Goal: Task Accomplishment & Management: Use online tool/utility

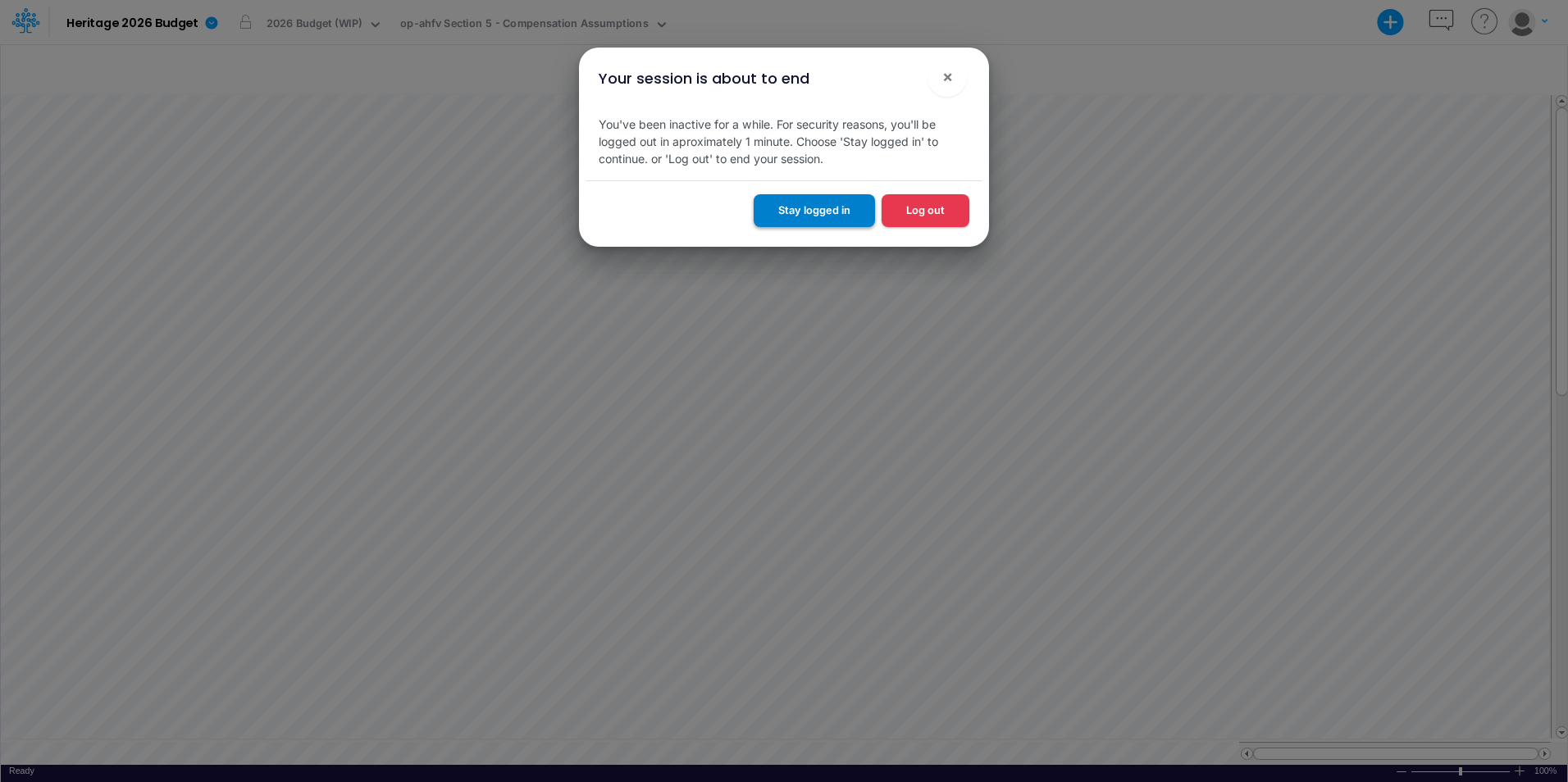
click at [824, 211] on button "Stay logged in" at bounding box center [814, 210] width 121 height 32
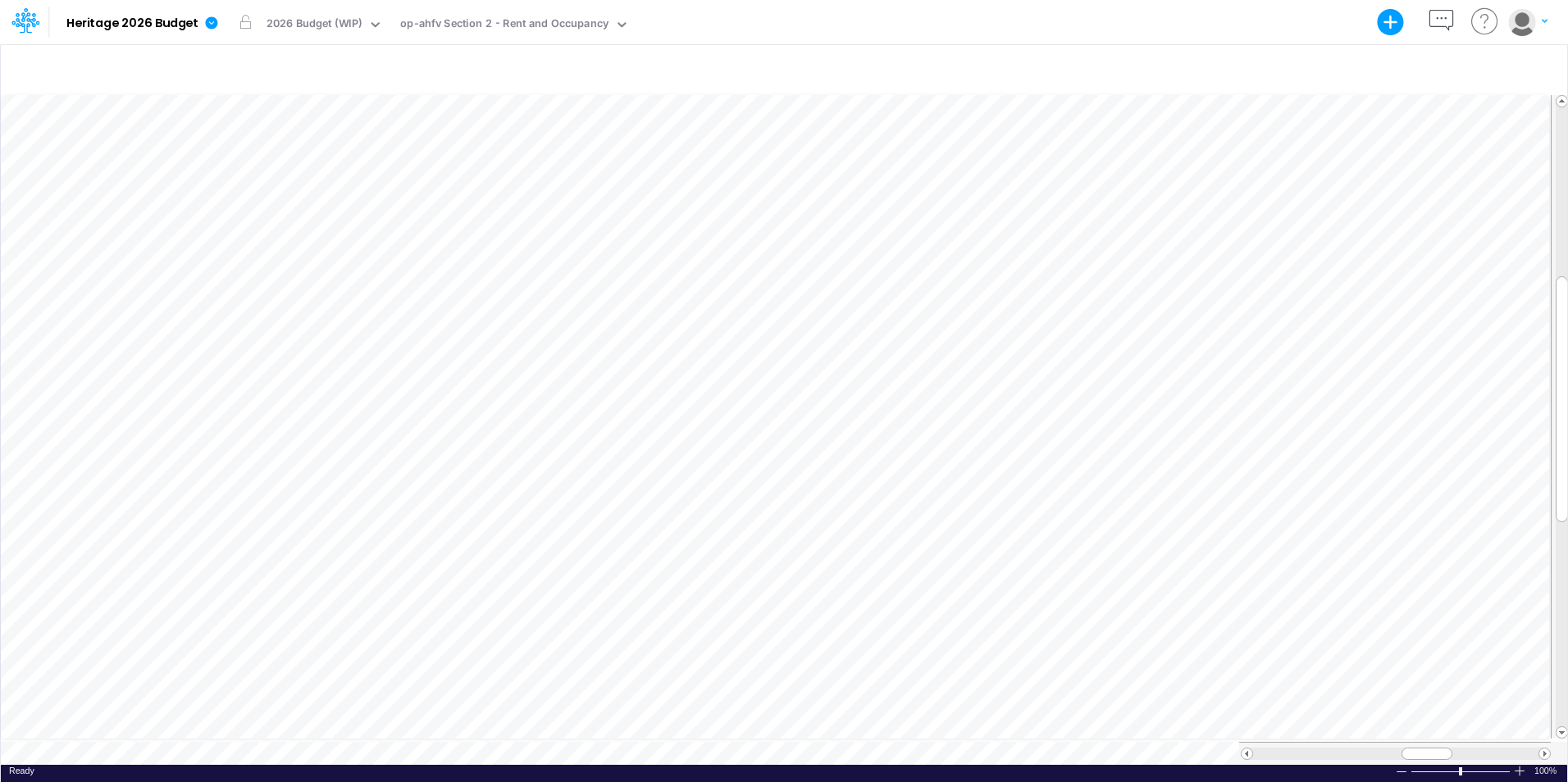
scroll to position [9, 1]
drag, startPoint x: 1431, startPoint y: 746, endPoint x: 1141, endPoint y: 761, distance: 290.4
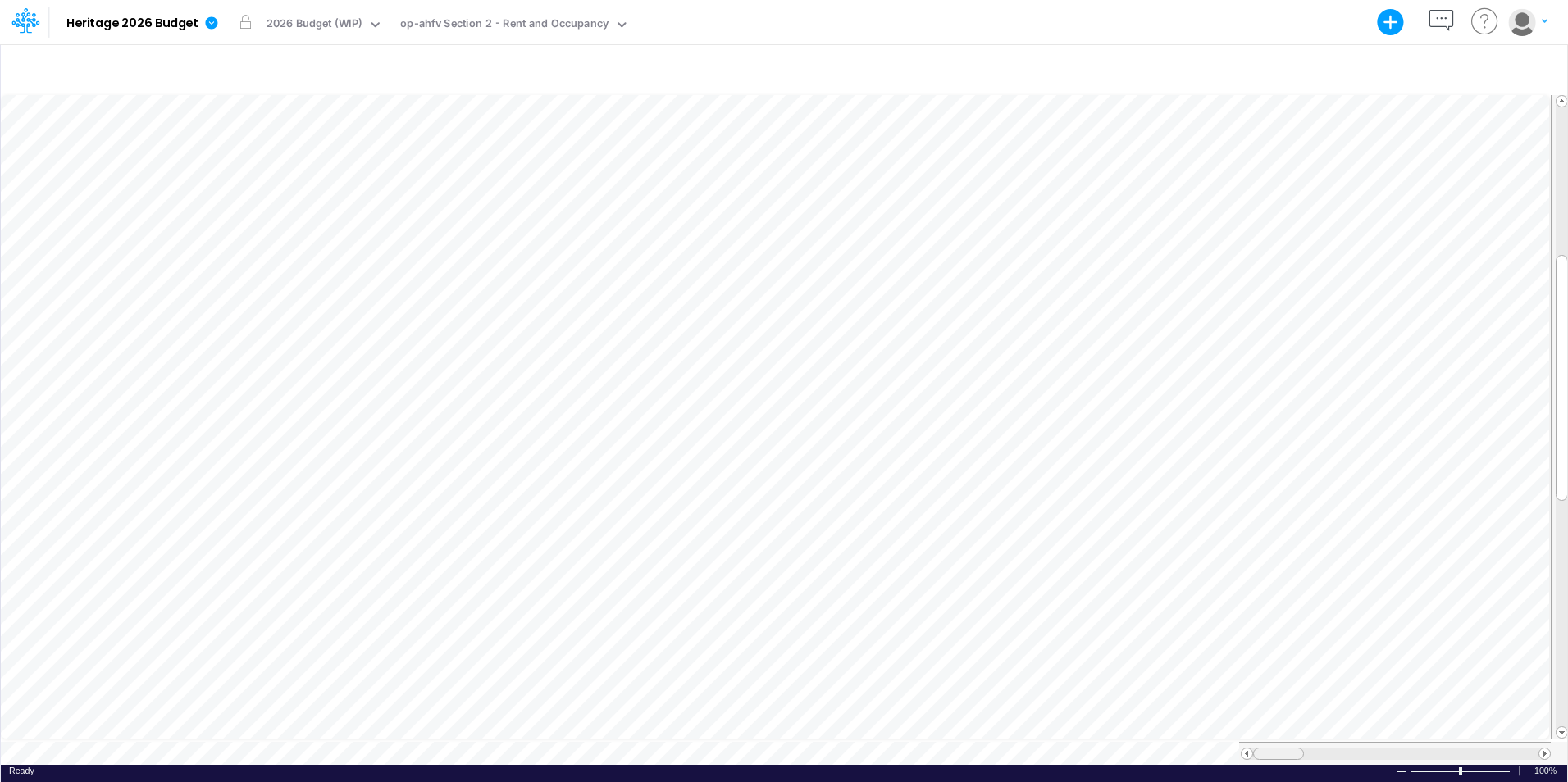
click at [1141, 761] on div "Paste Cut Copy AutoFill 35 Ready 100% Sum: null Max: null Min: null Numerical C…" at bounding box center [784, 428] width 1567 height 673
click at [1238, 756] on tr at bounding box center [775, 754] width 1550 height 23
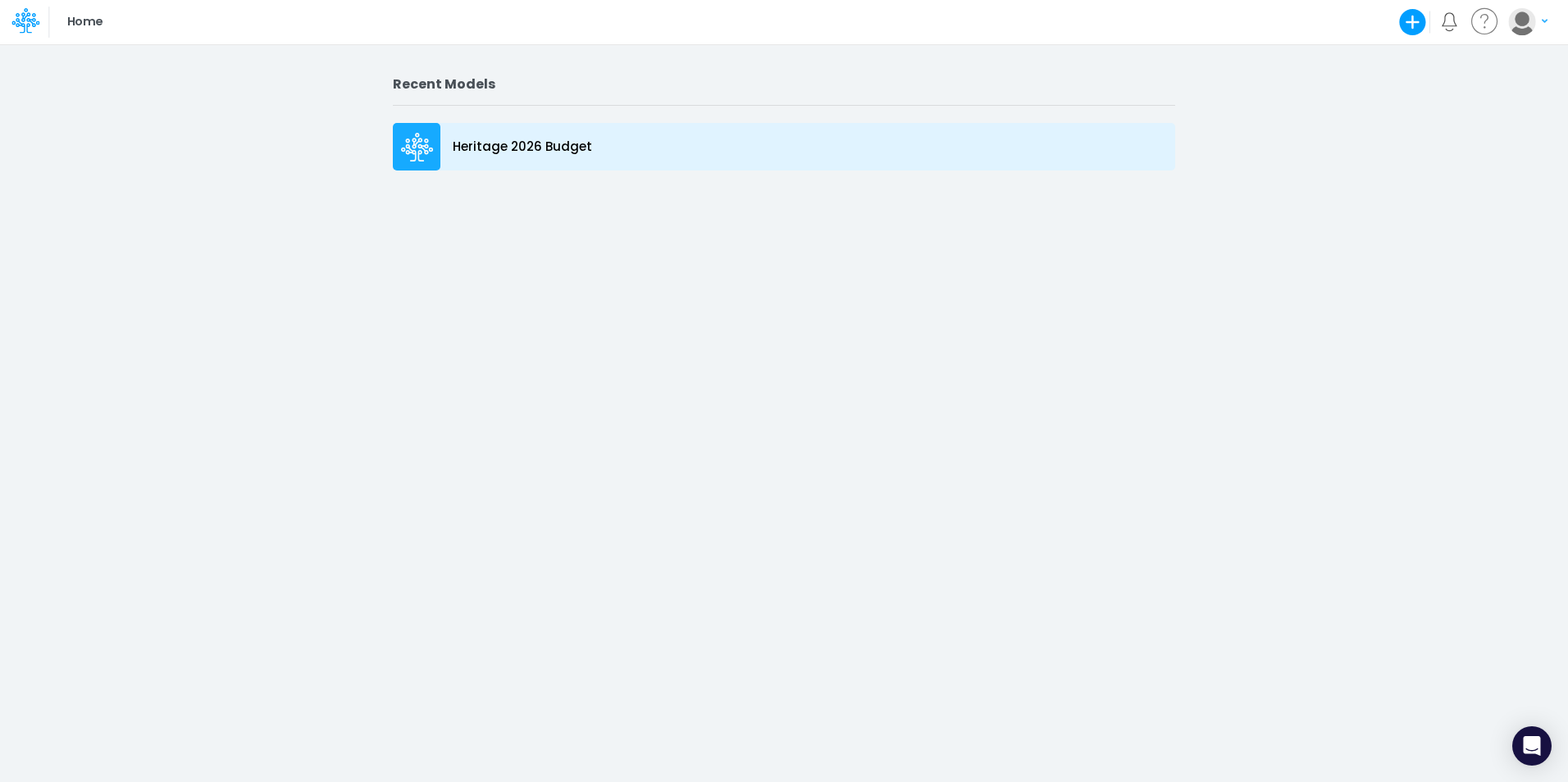
click at [552, 148] on p "Heritage 2026 Budget" at bounding box center [522, 148] width 139 height 19
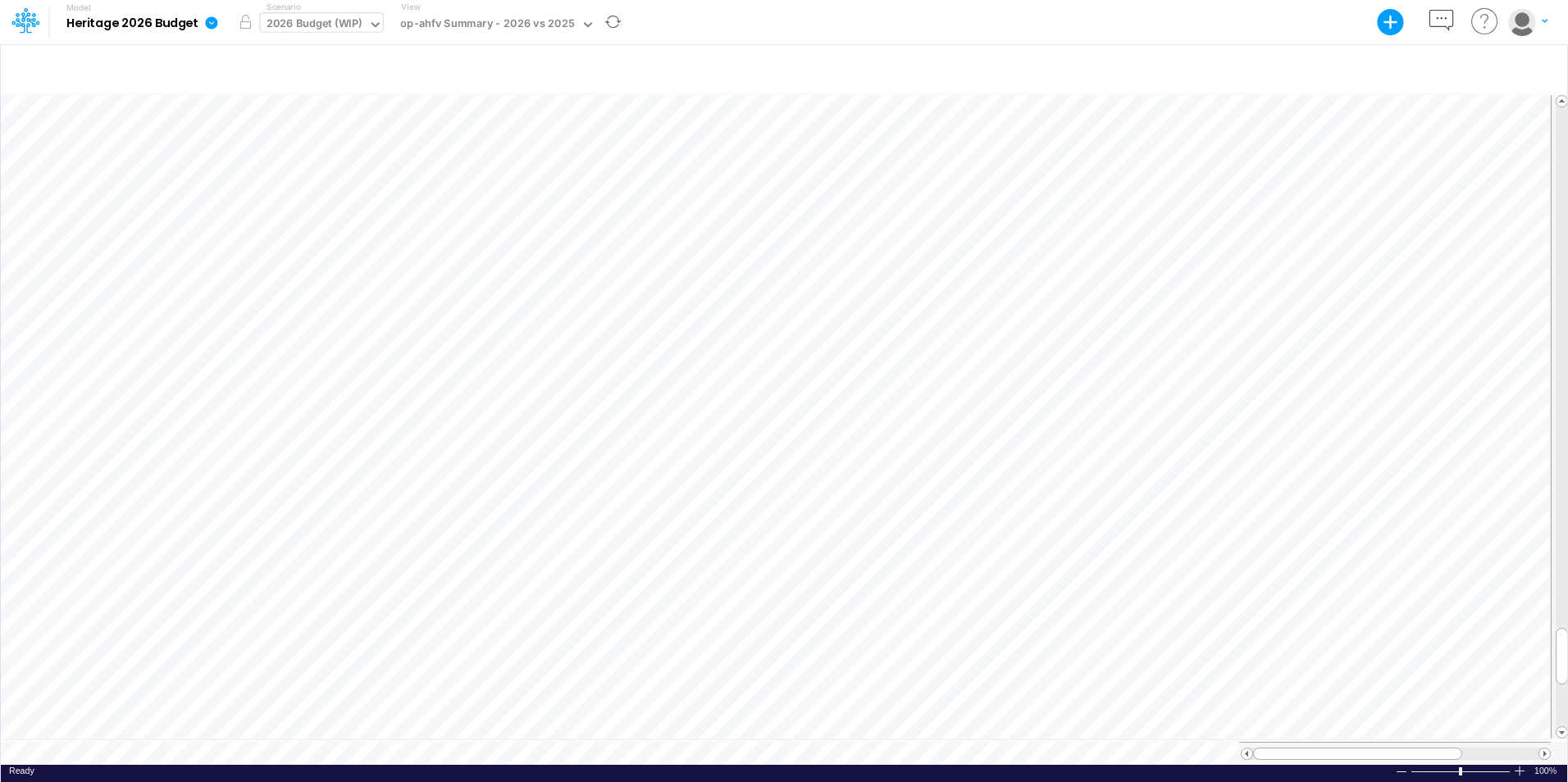
click at [375, 17] on icon at bounding box center [376, 25] width 15 height 15
click at [495, 27] on div "op-ahfv Summary - 2026 vs 2025" at bounding box center [488, 25] width 174 height 19
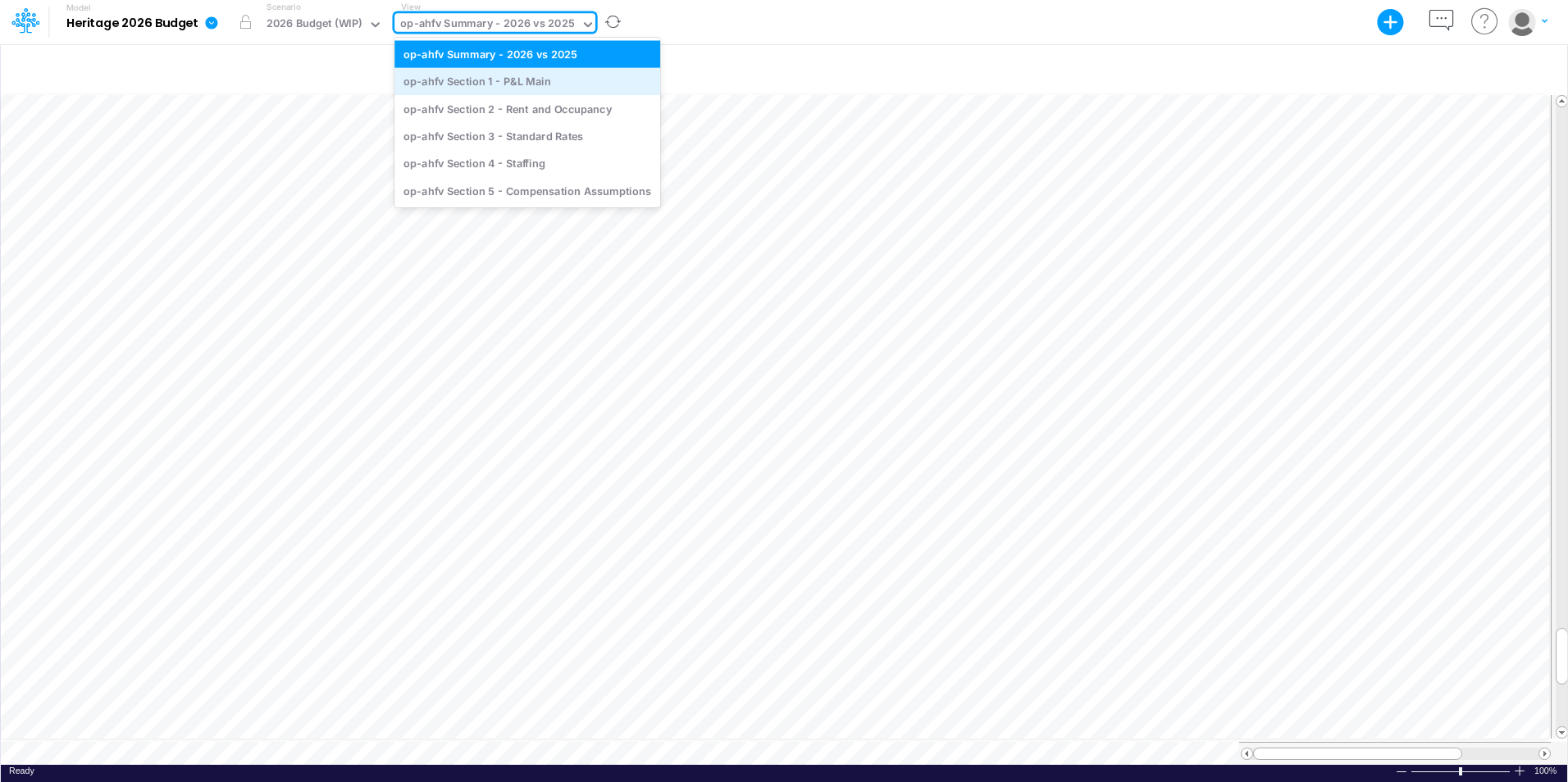
click at [555, 82] on div "op-ahfv Section 1 - P&L Main" at bounding box center [527, 81] width 266 height 27
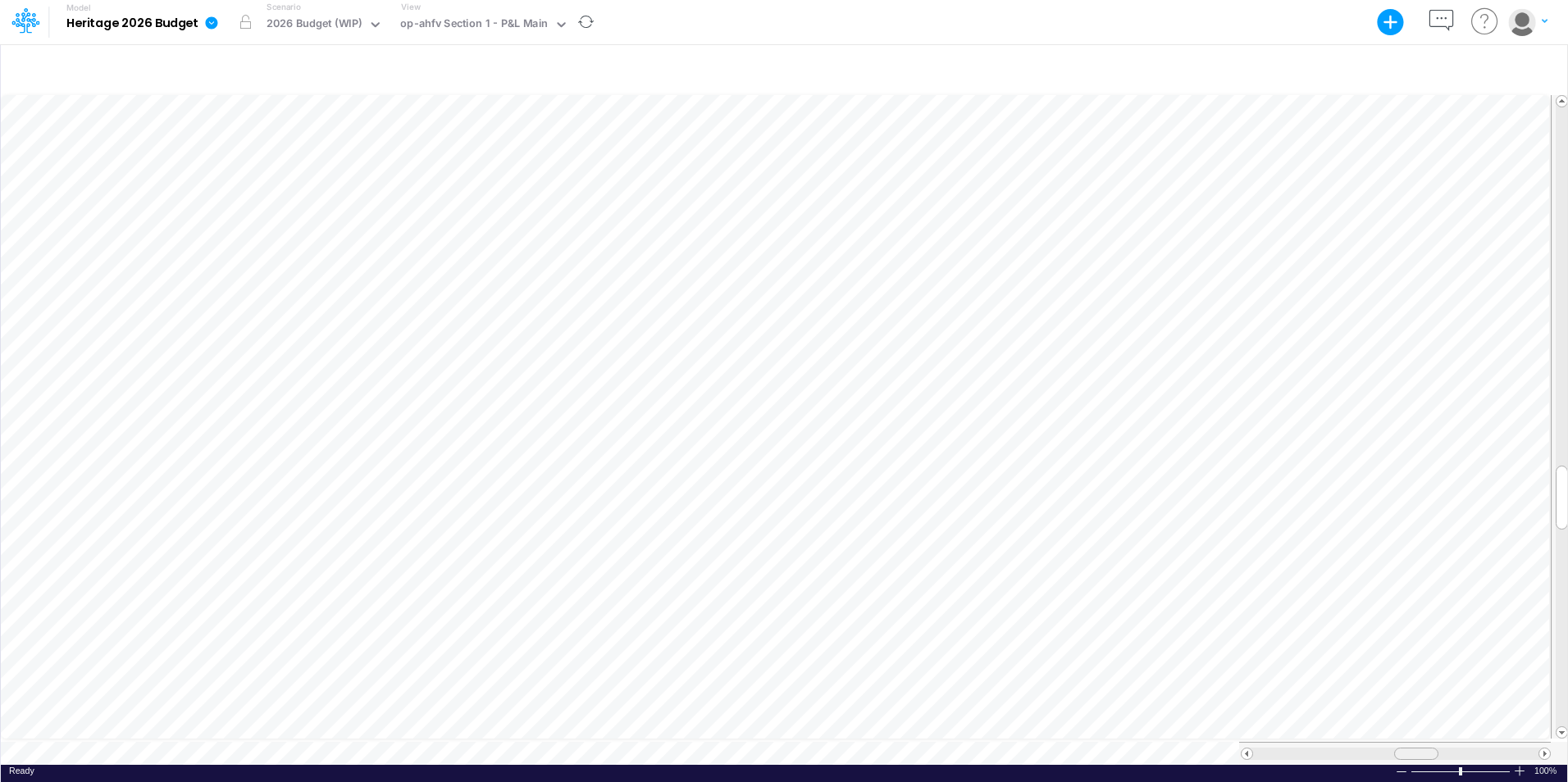
scroll to position [9, 0]
drag, startPoint x: 1419, startPoint y: 747, endPoint x: 1248, endPoint y: 747, distance: 171.0
click at [1248, 748] on div at bounding box center [1396, 754] width 310 height 12
click at [1542, 749] on span at bounding box center [1544, 754] width 10 height 10
drag, startPoint x: 1442, startPoint y: 746, endPoint x: 1240, endPoint y: 745, distance: 202.0
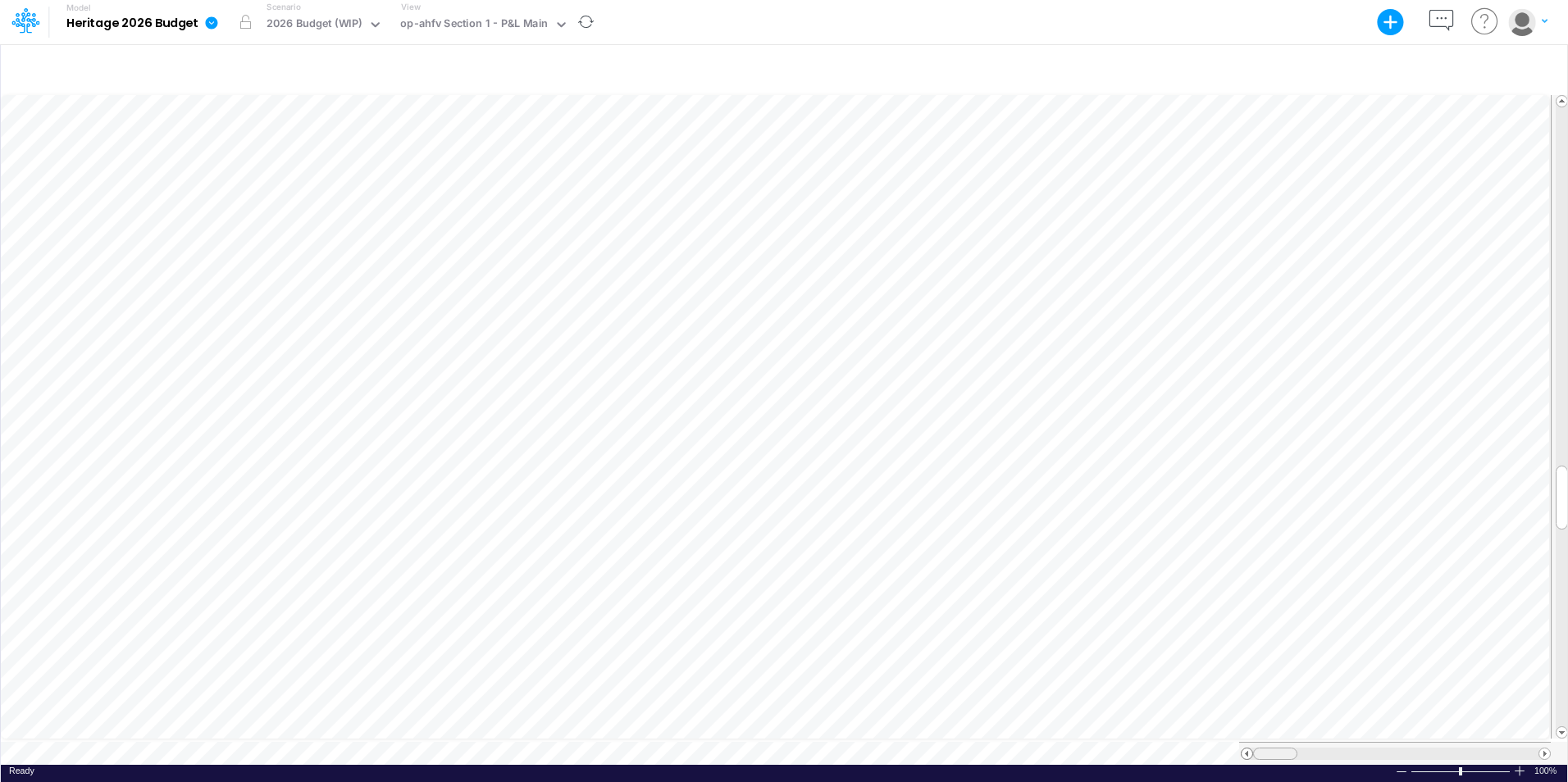
click at [1240, 745] on div at bounding box center [1395, 754] width 312 height 23
click at [1545, 749] on span at bounding box center [1544, 754] width 10 height 10
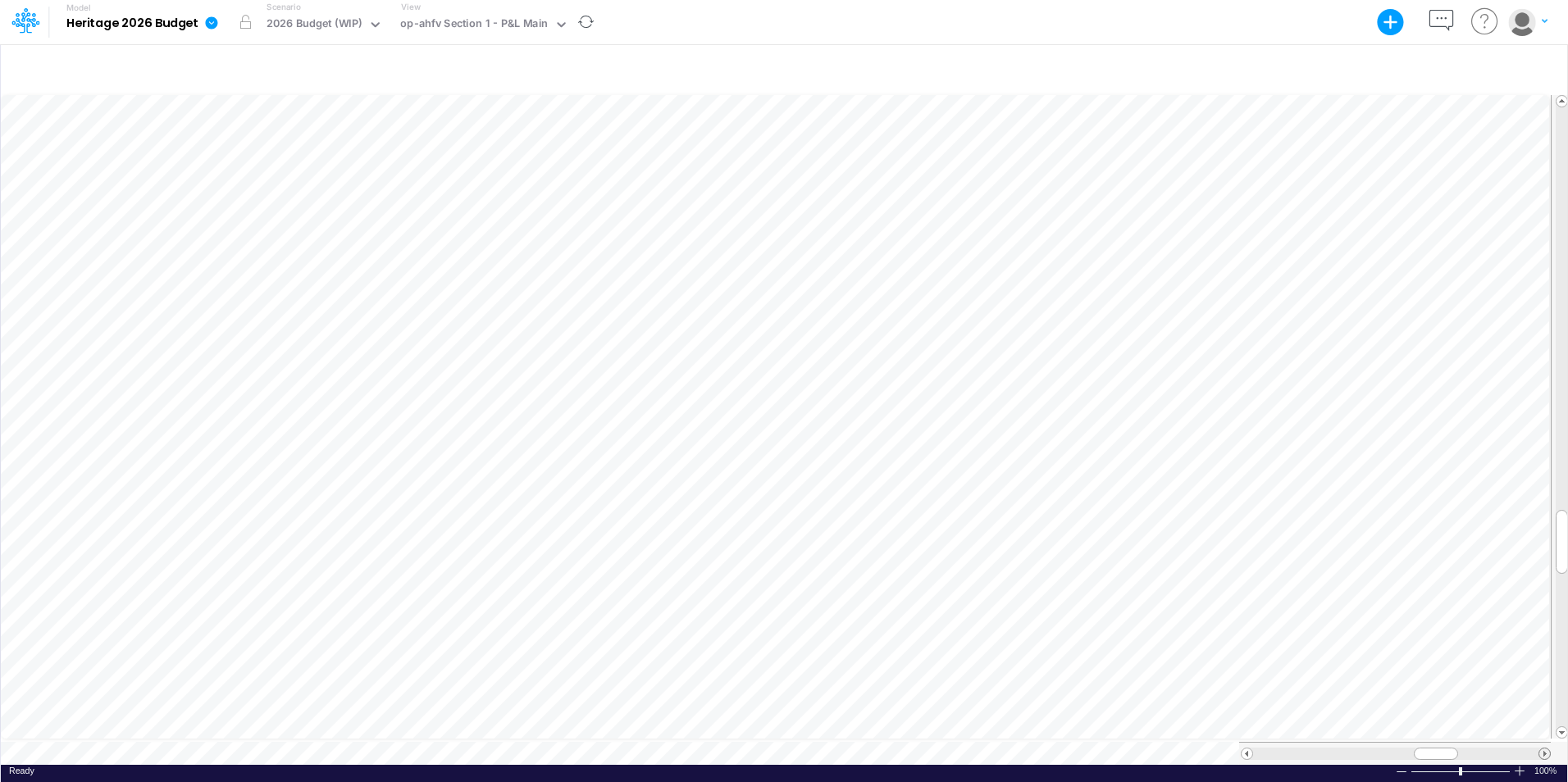
click at [1545, 749] on span at bounding box center [1544, 754] width 10 height 10
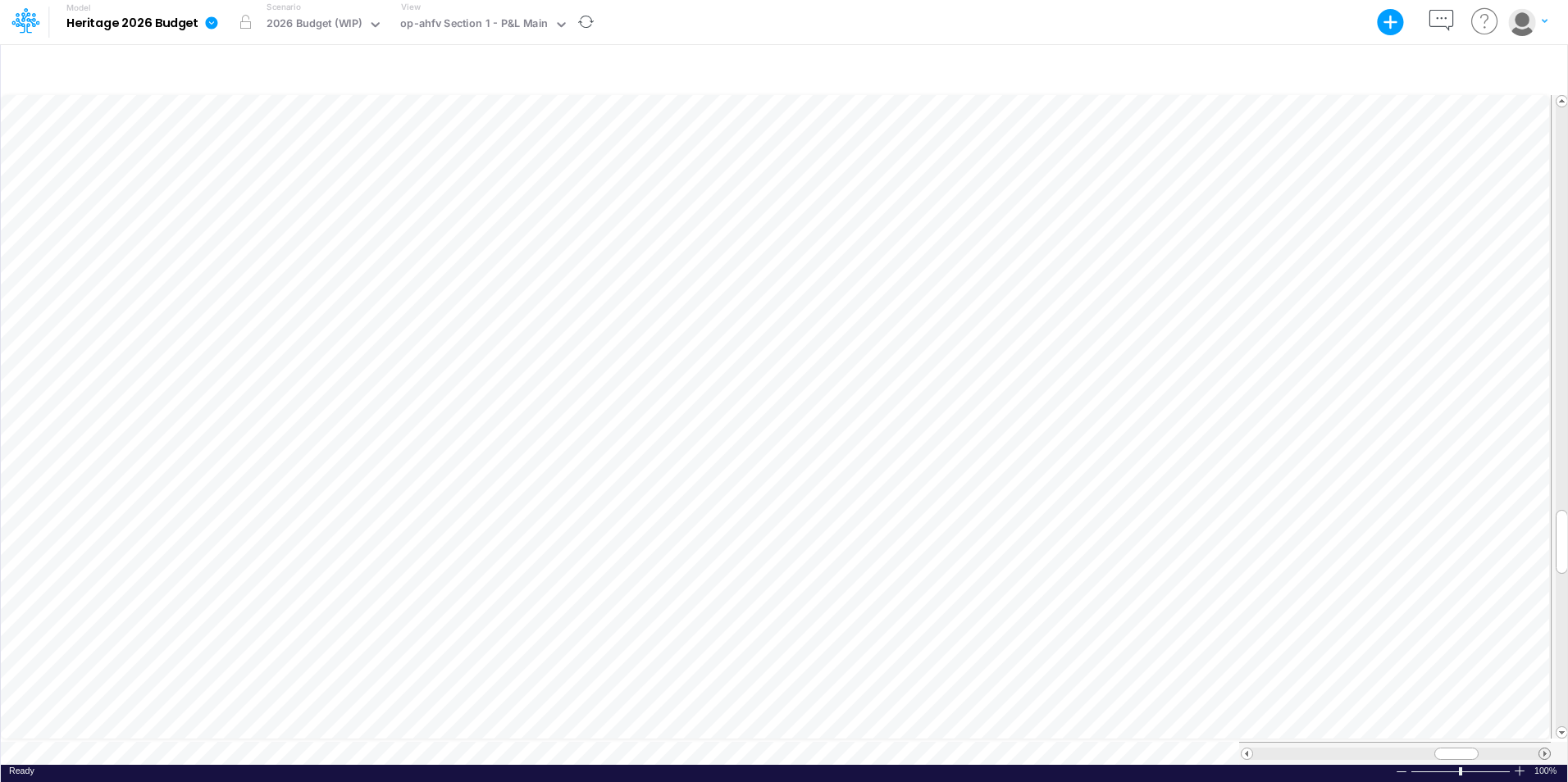
click at [1545, 749] on span at bounding box center [1544, 754] width 10 height 10
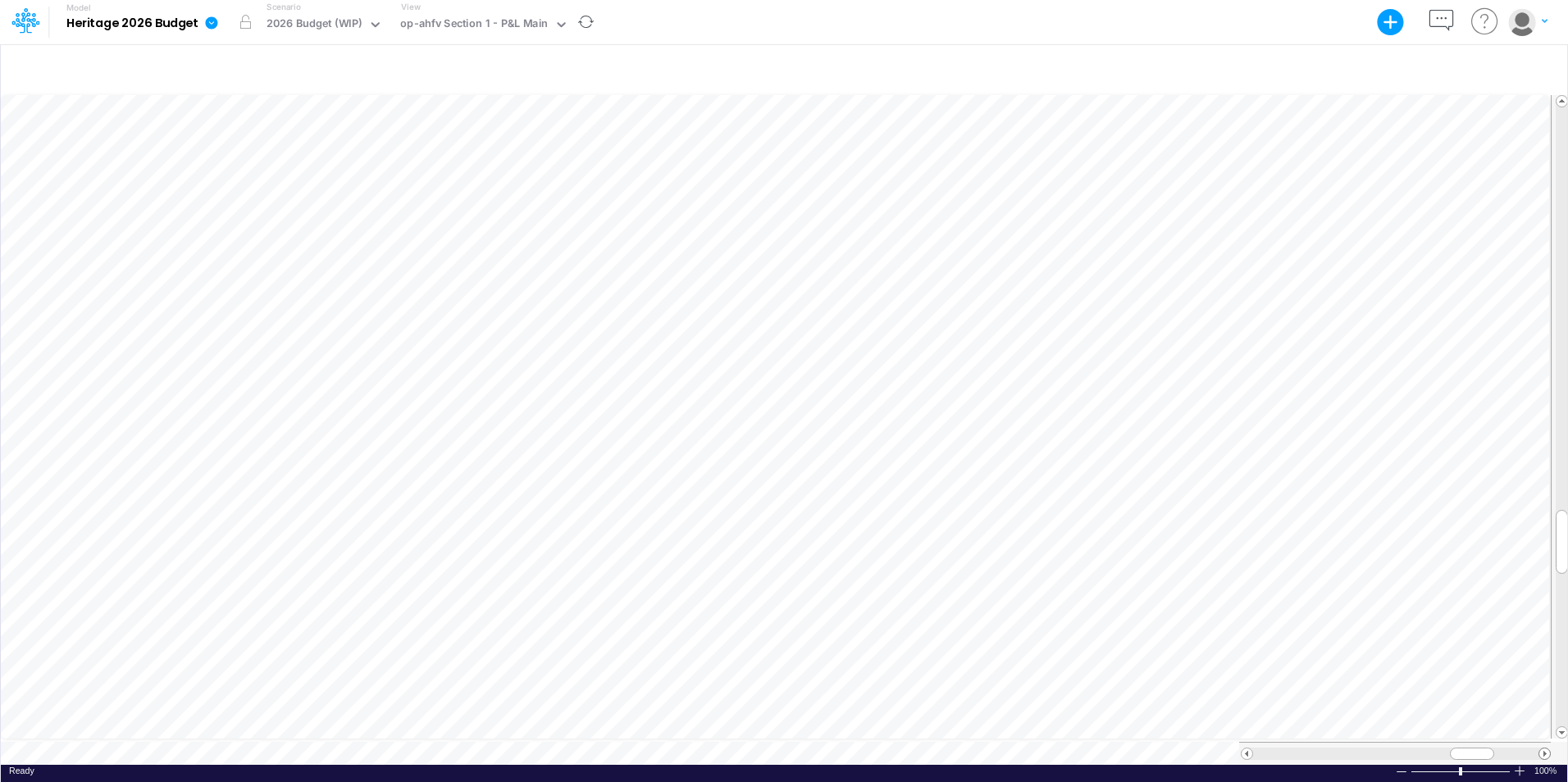
click at [1545, 749] on span at bounding box center [1544, 754] width 10 height 10
drag, startPoint x: 1463, startPoint y: 743, endPoint x: 1293, endPoint y: 749, distance: 170.1
click at [1293, 749] on div at bounding box center [1307, 754] width 45 height 12
click at [560, 21] on icon at bounding box center [562, 25] width 15 height 15
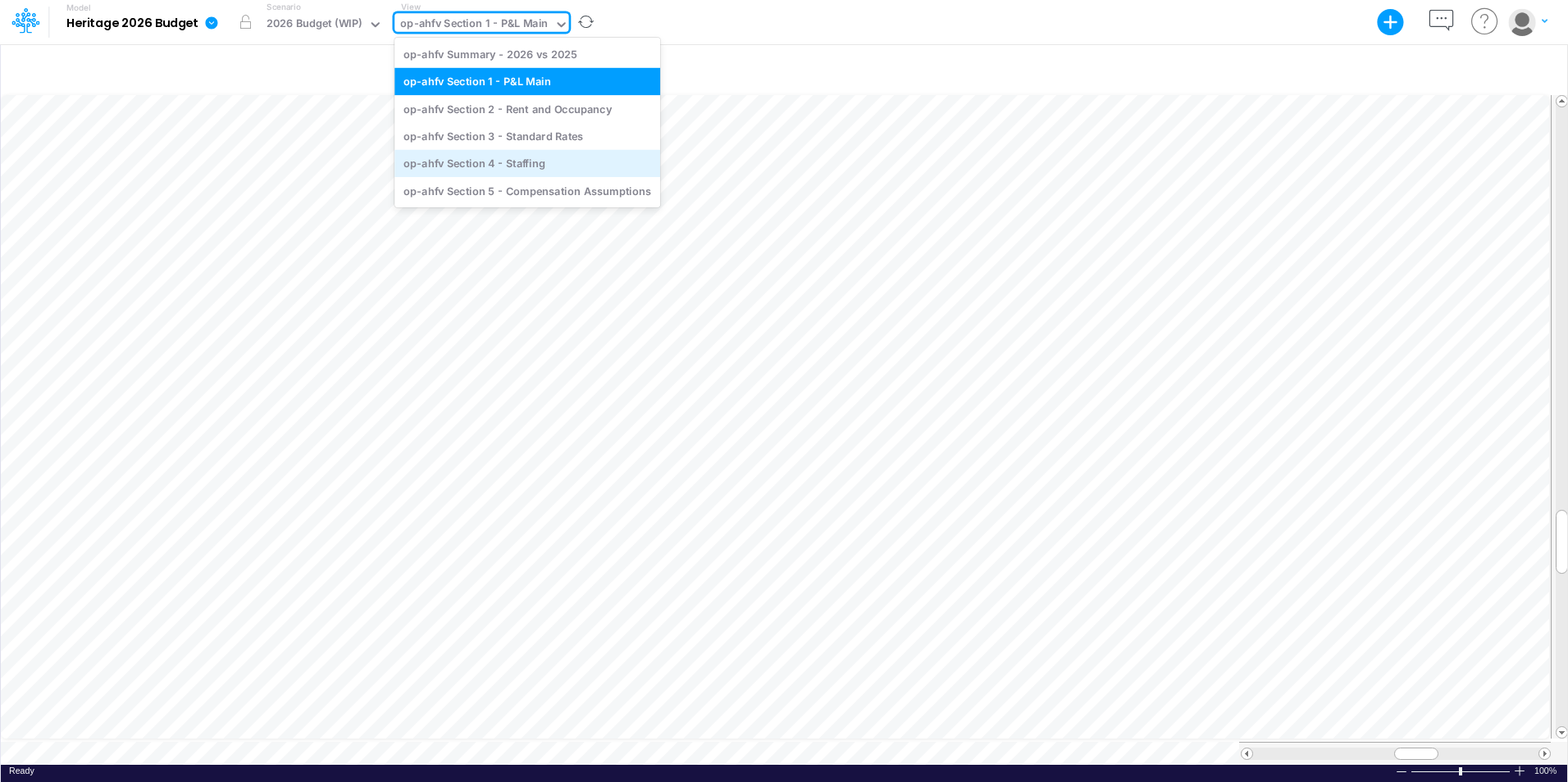
click at [538, 157] on div "op-ahfv Section 4 - Staffing" at bounding box center [527, 164] width 266 height 27
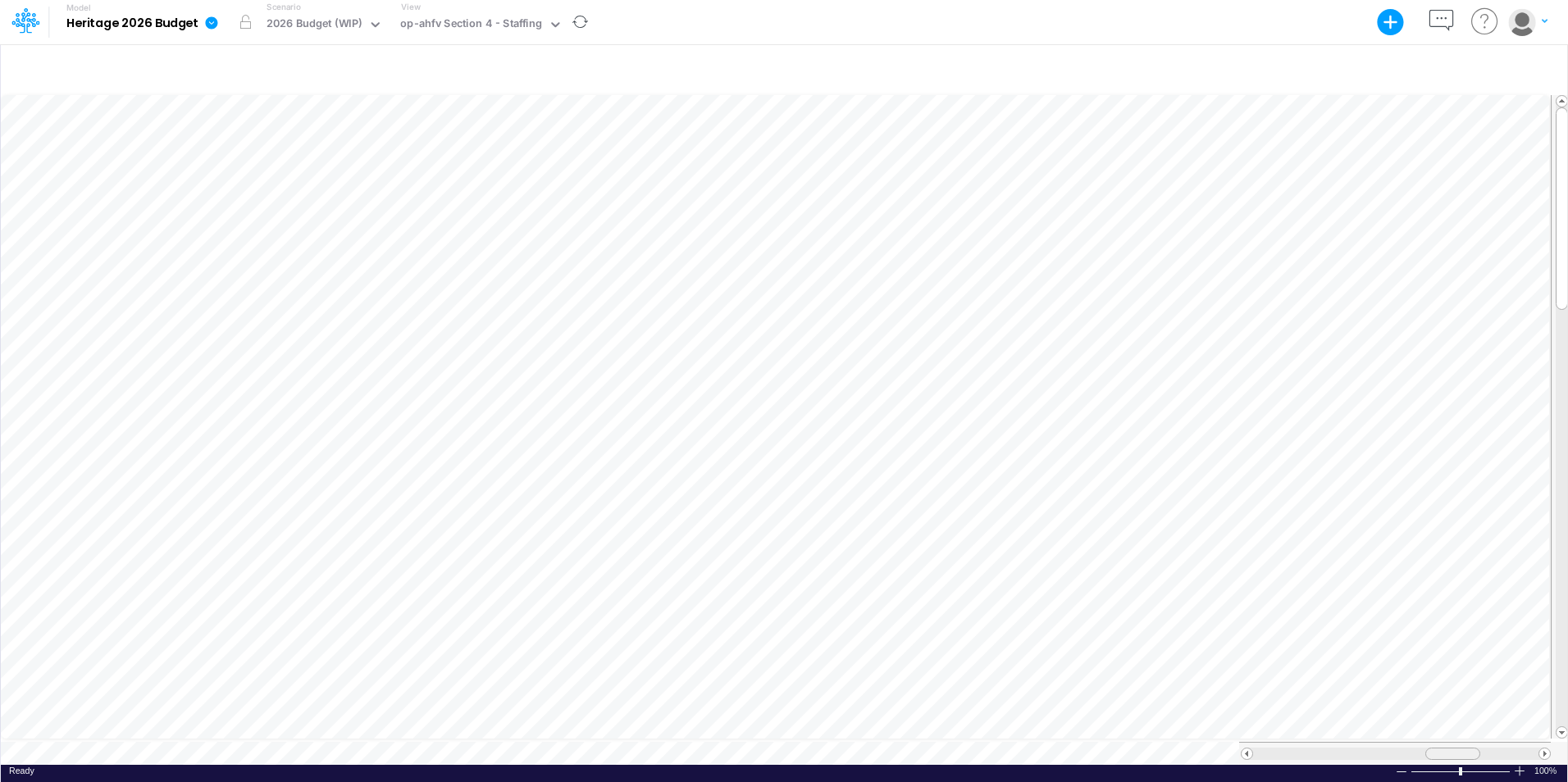
scroll to position [9, 0]
drag, startPoint x: 1455, startPoint y: 748, endPoint x: 1291, endPoint y: 744, distance: 164.0
click at [1291, 748] on div at bounding box center [1283, 754] width 55 height 12
drag, startPoint x: 1450, startPoint y: 748, endPoint x: 1254, endPoint y: 756, distance: 196.2
click at [1254, 756] on div at bounding box center [1395, 754] width 312 height 23
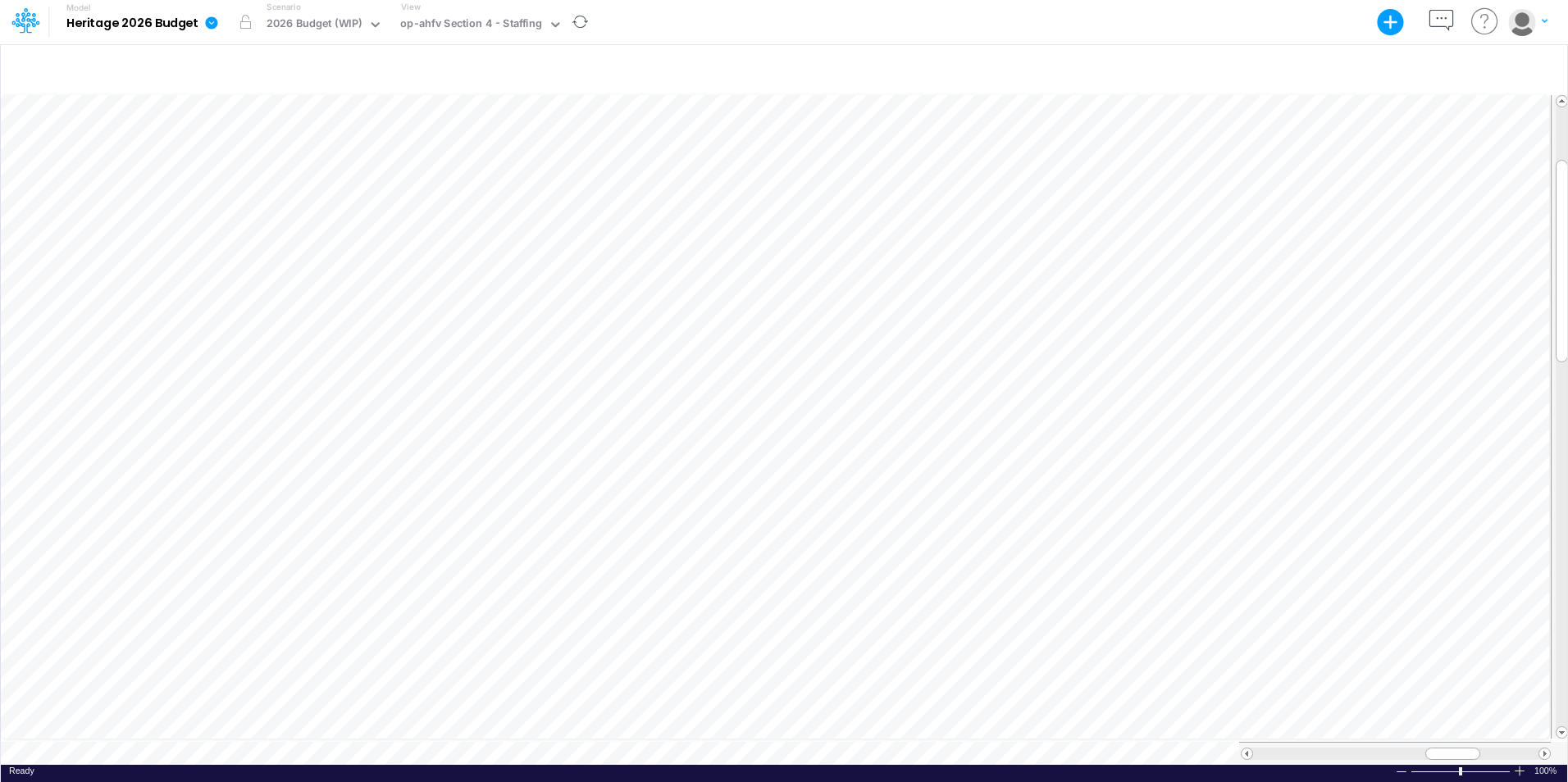
scroll to position [9, 1]
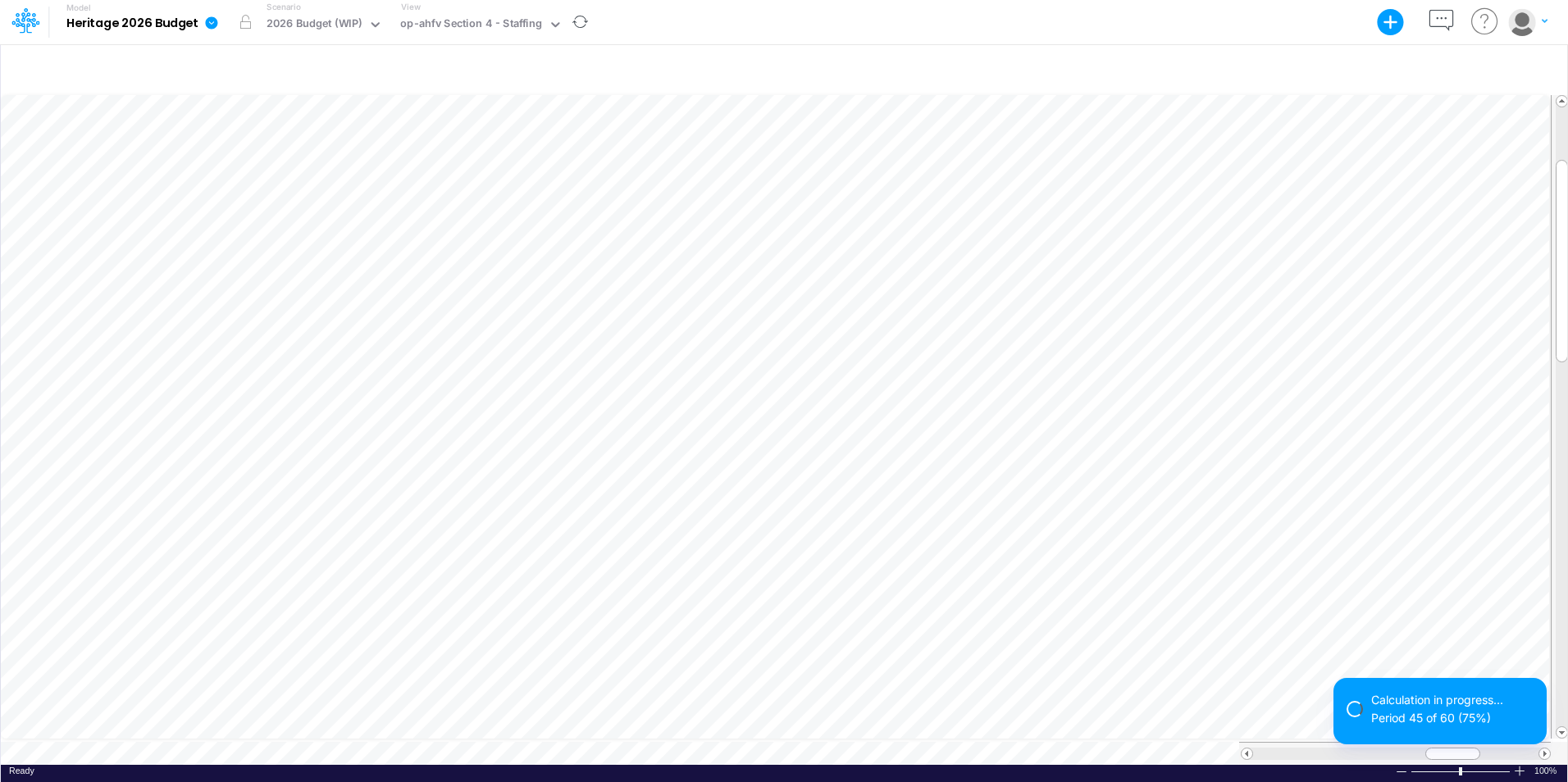
scroll to position [9, 1]
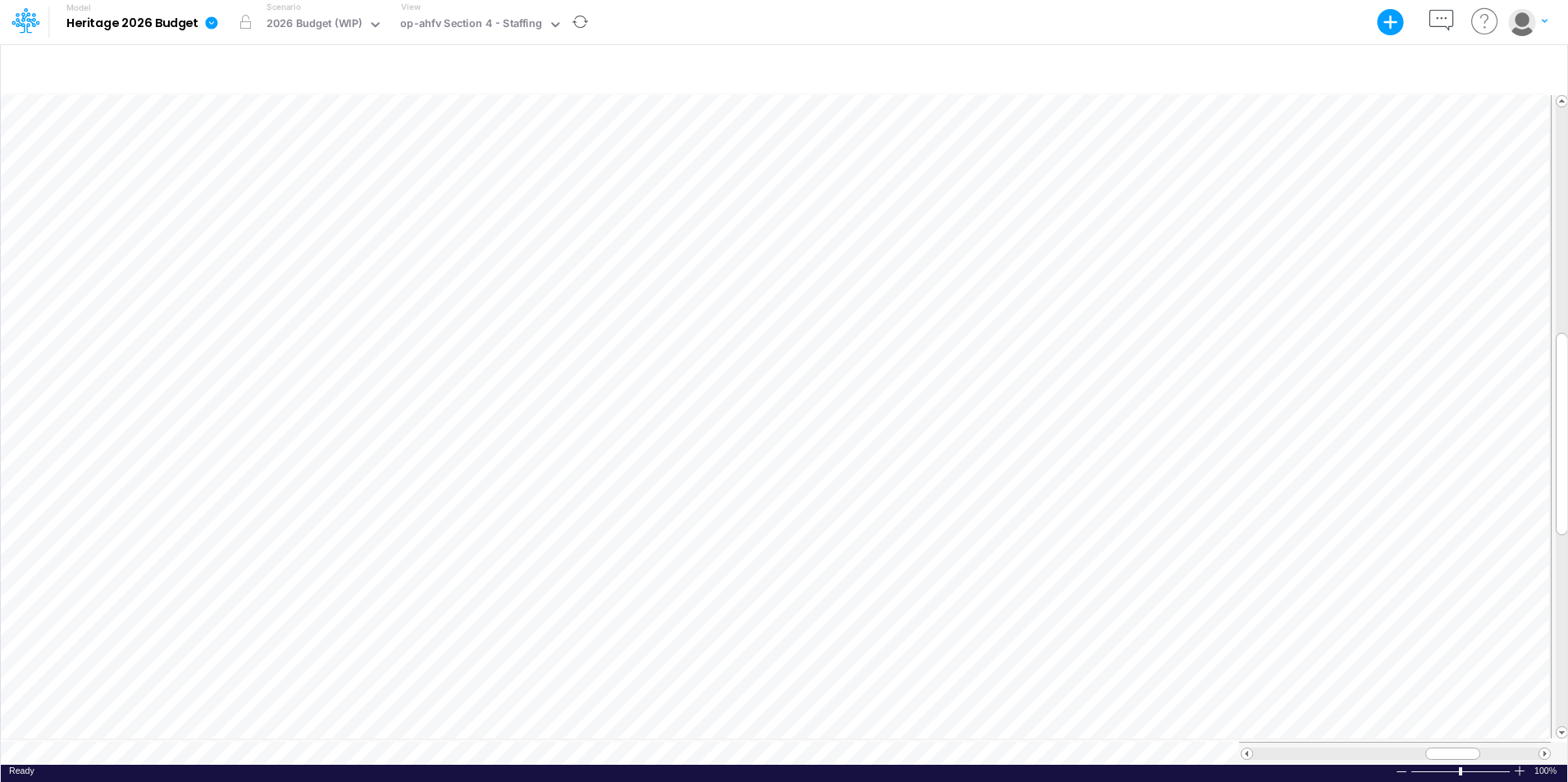
scroll to position [9, 1]
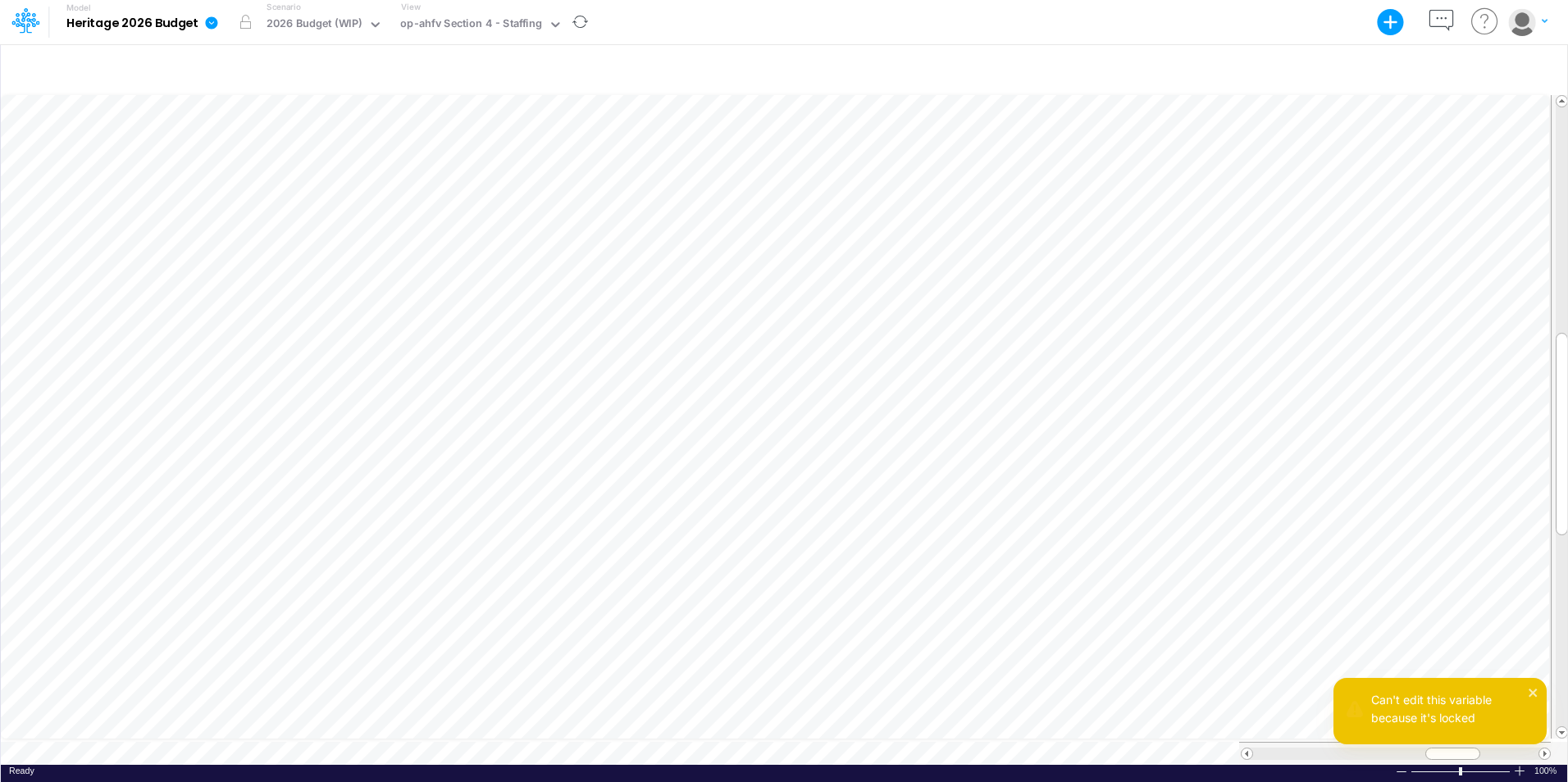
scroll to position [9, 12]
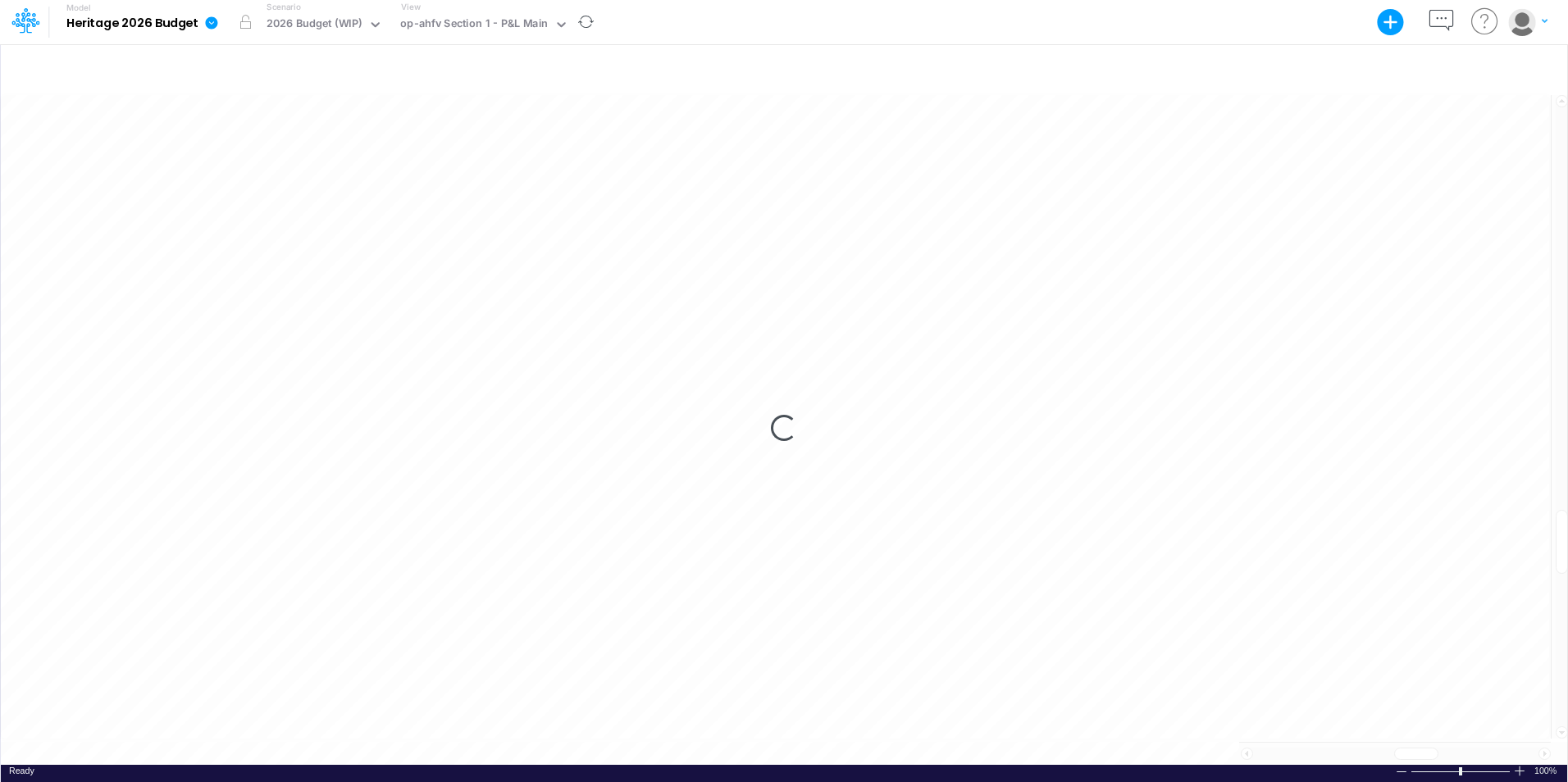
scroll to position [9, 0]
